Goal: Transaction & Acquisition: Purchase product/service

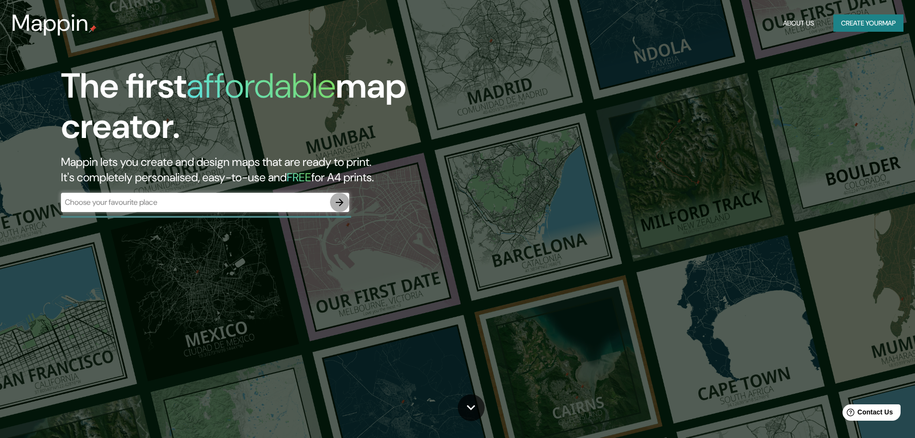
click at [345, 203] on icon "button" at bounding box center [340, 203] width 12 height 12
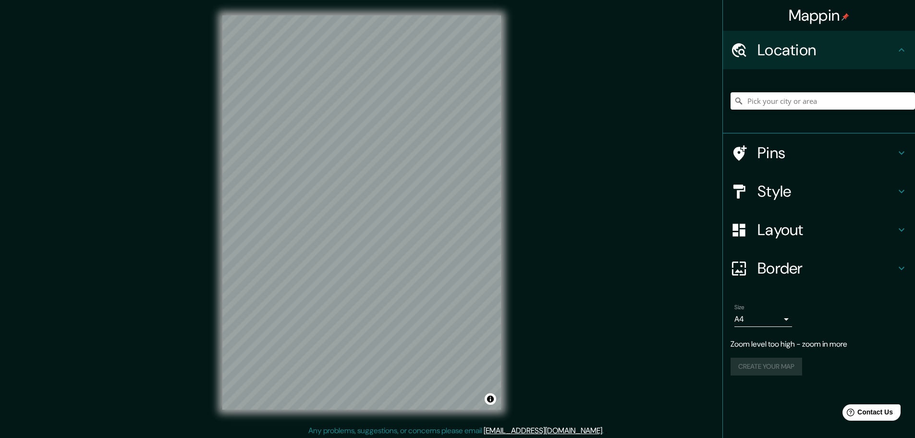
click at [531, 119] on div "Mappin Location Pins Style Layout Border Choose a border. Hint : you can make l…" at bounding box center [457, 220] width 915 height 440
click at [820, 197] on h4 "Style" at bounding box center [827, 191] width 138 height 19
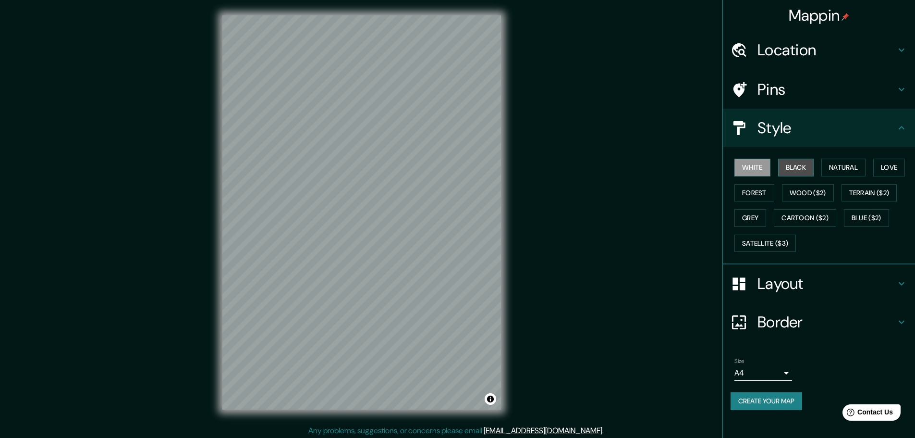
click at [792, 166] on button "Black" at bounding box center [796, 168] width 36 height 18
click at [762, 169] on button "White" at bounding box center [753, 168] width 36 height 18
click at [801, 164] on button "Black" at bounding box center [796, 168] width 36 height 18
click at [861, 170] on button "Natural" at bounding box center [844, 168] width 44 height 18
click at [766, 196] on button "Forest" at bounding box center [755, 193] width 40 height 18
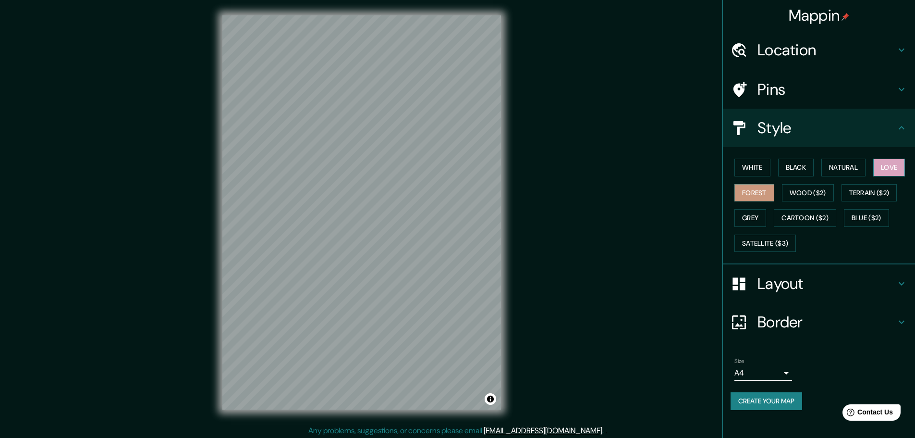
click at [887, 168] on button "Love" at bounding box center [890, 168] width 32 height 18
click at [760, 198] on button "Forest" at bounding box center [755, 193] width 40 height 18
click at [778, 402] on button "Create your map" at bounding box center [767, 401] width 72 height 18
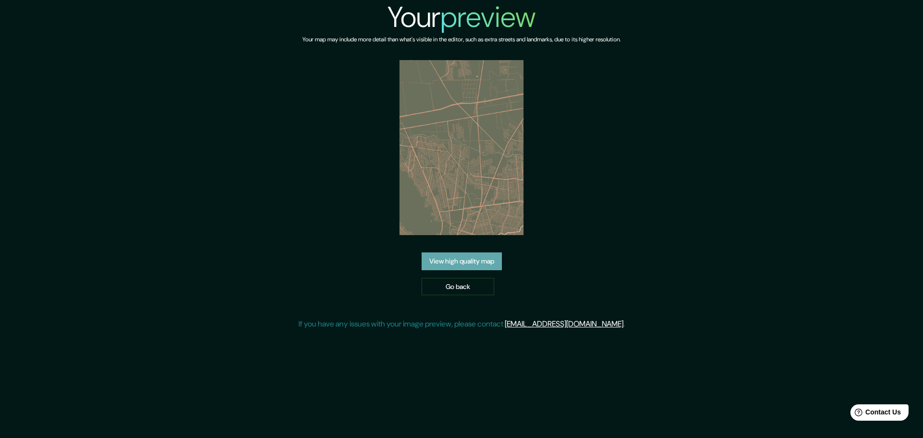
click at [470, 267] on link "View high quality map" at bounding box center [461, 261] width 80 height 18
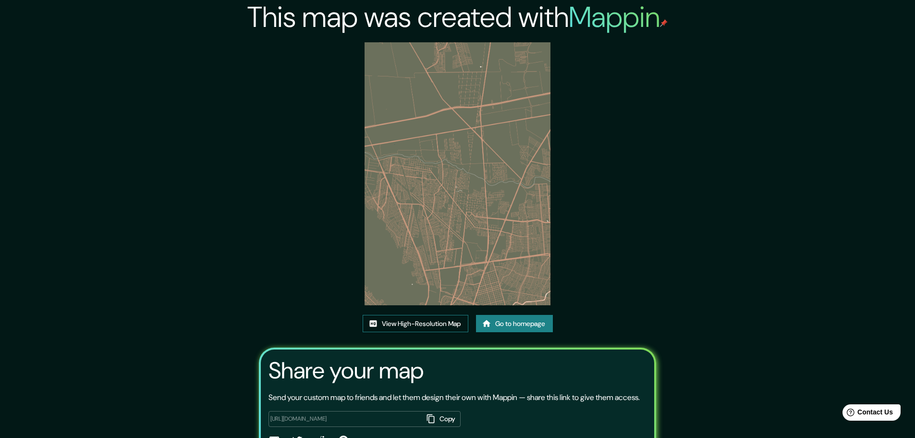
click at [446, 321] on link "View High-Resolution Map" at bounding box center [416, 324] width 106 height 18
